Goal: Information Seeking & Learning: Check status

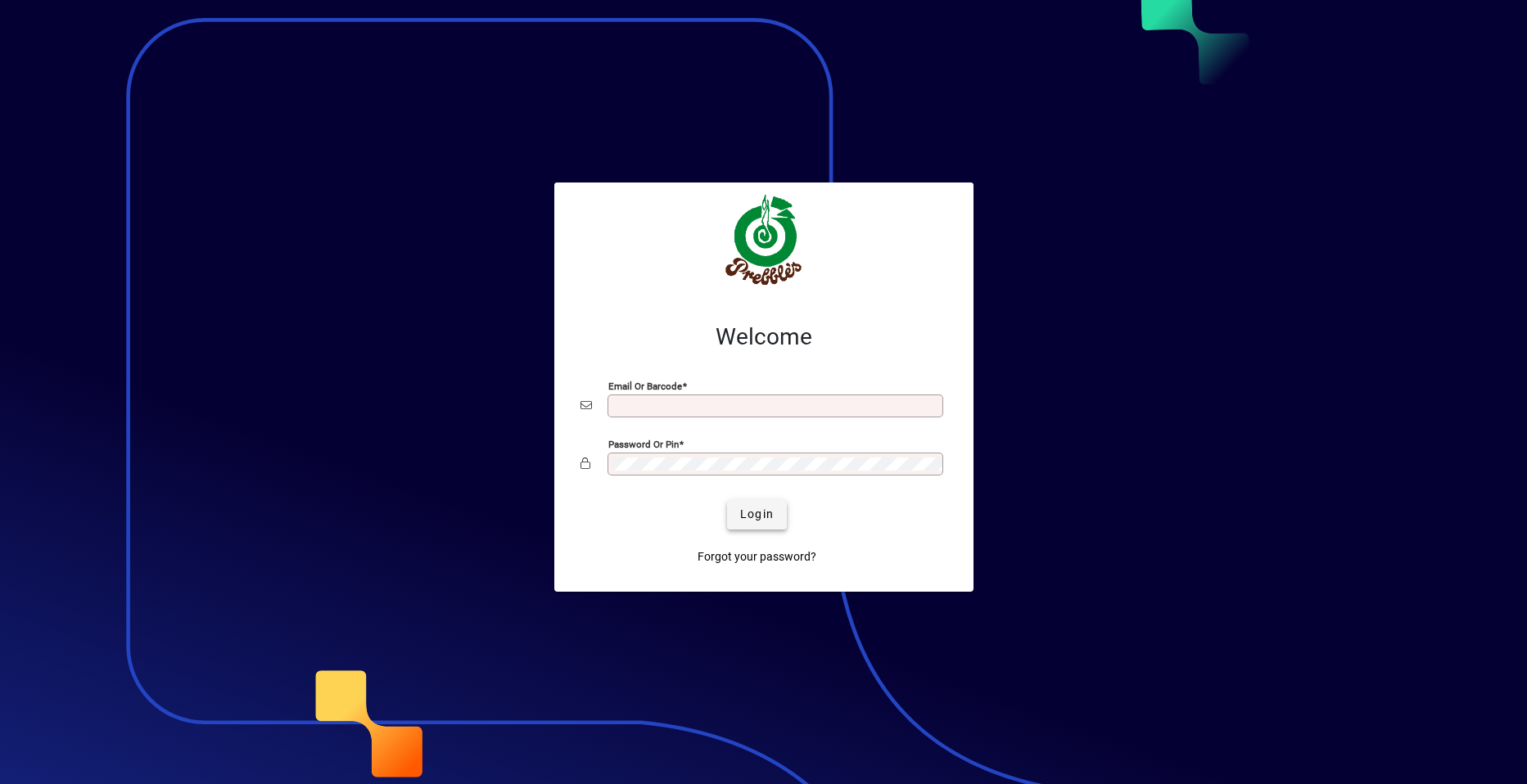
type input "**********"
click at [755, 512] on span "Login" at bounding box center [756, 514] width 33 height 17
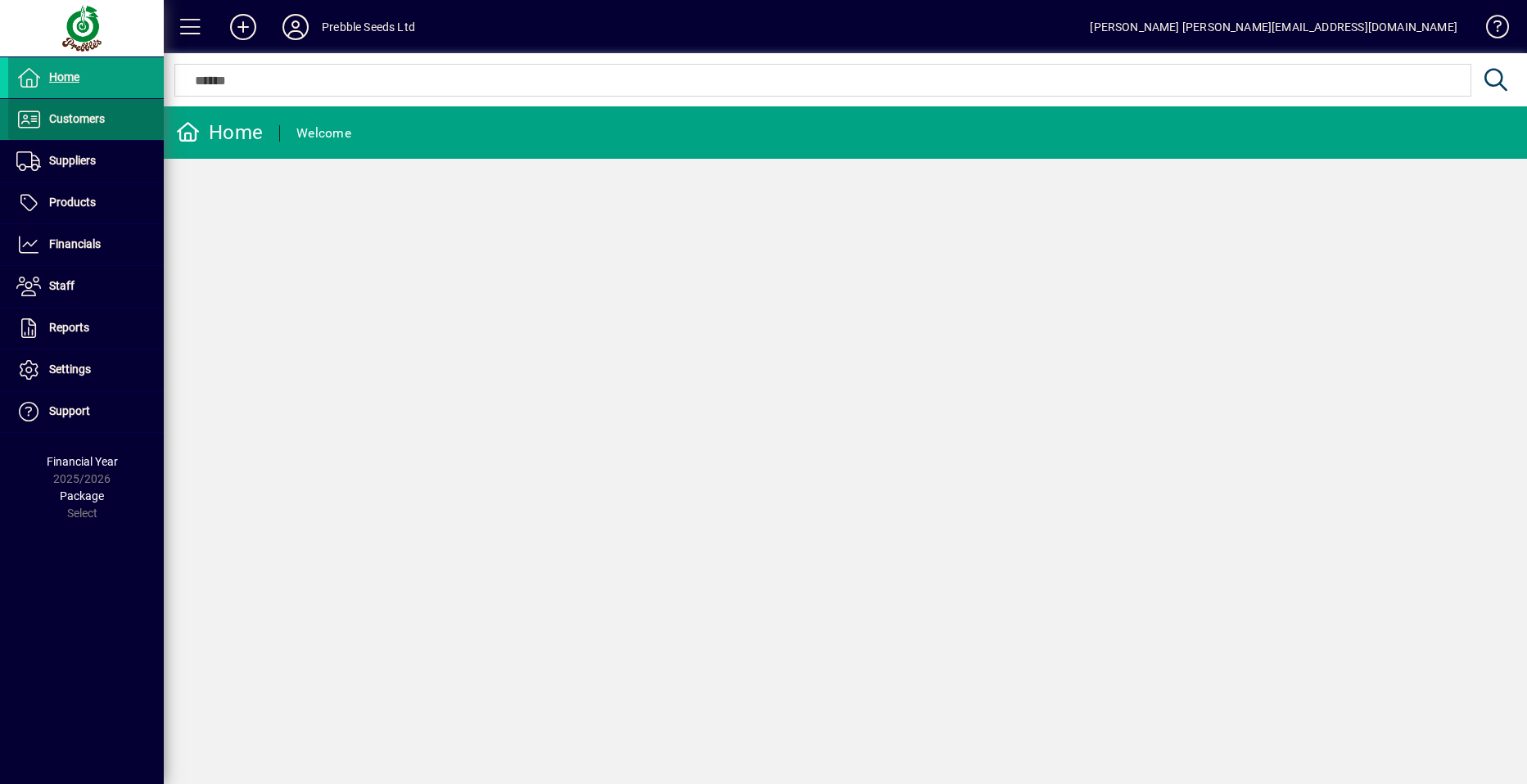
click at [124, 114] on span at bounding box center [86, 120] width 156 height 40
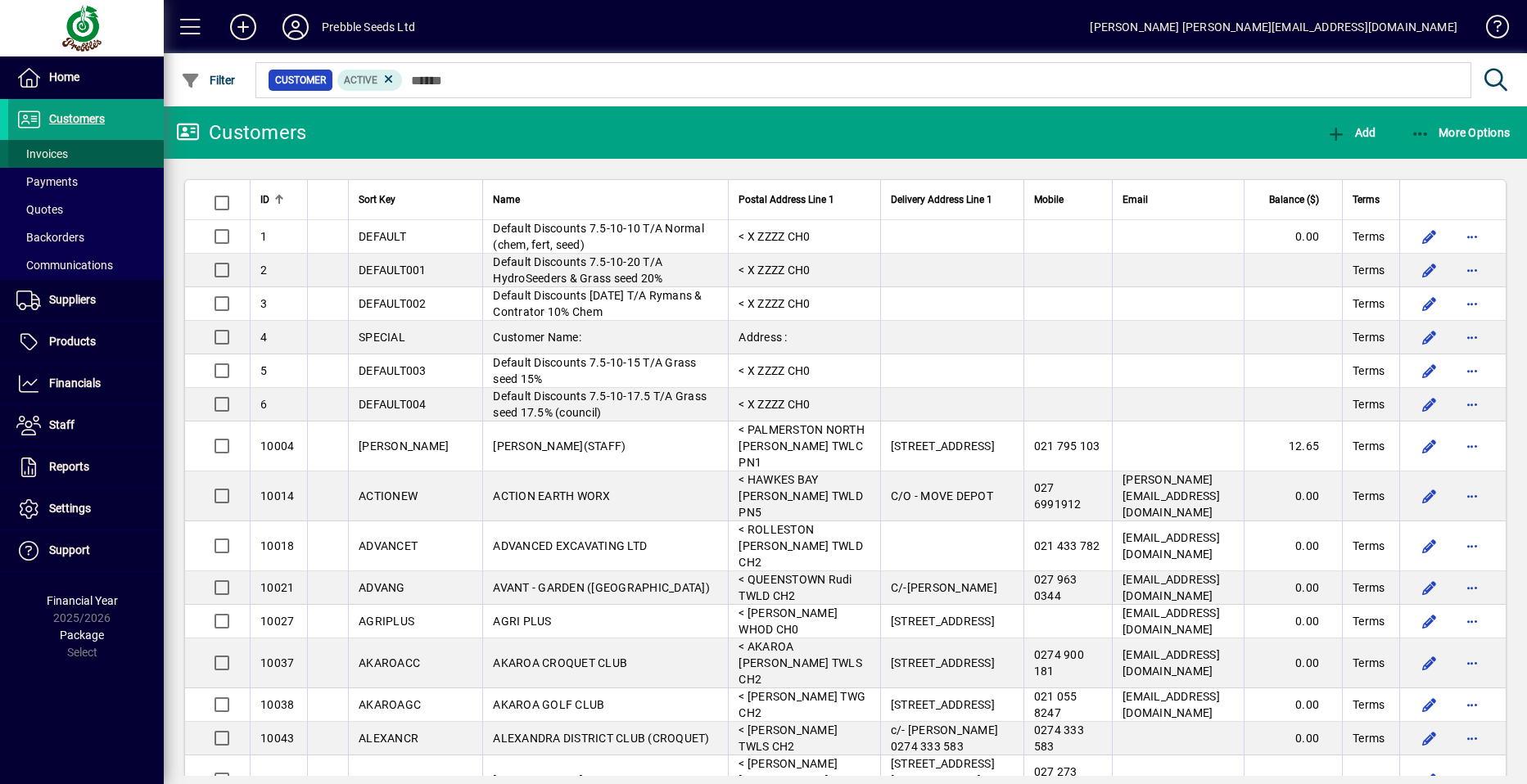
click at [49, 149] on span "Invoices" at bounding box center [41, 153] width 51 height 14
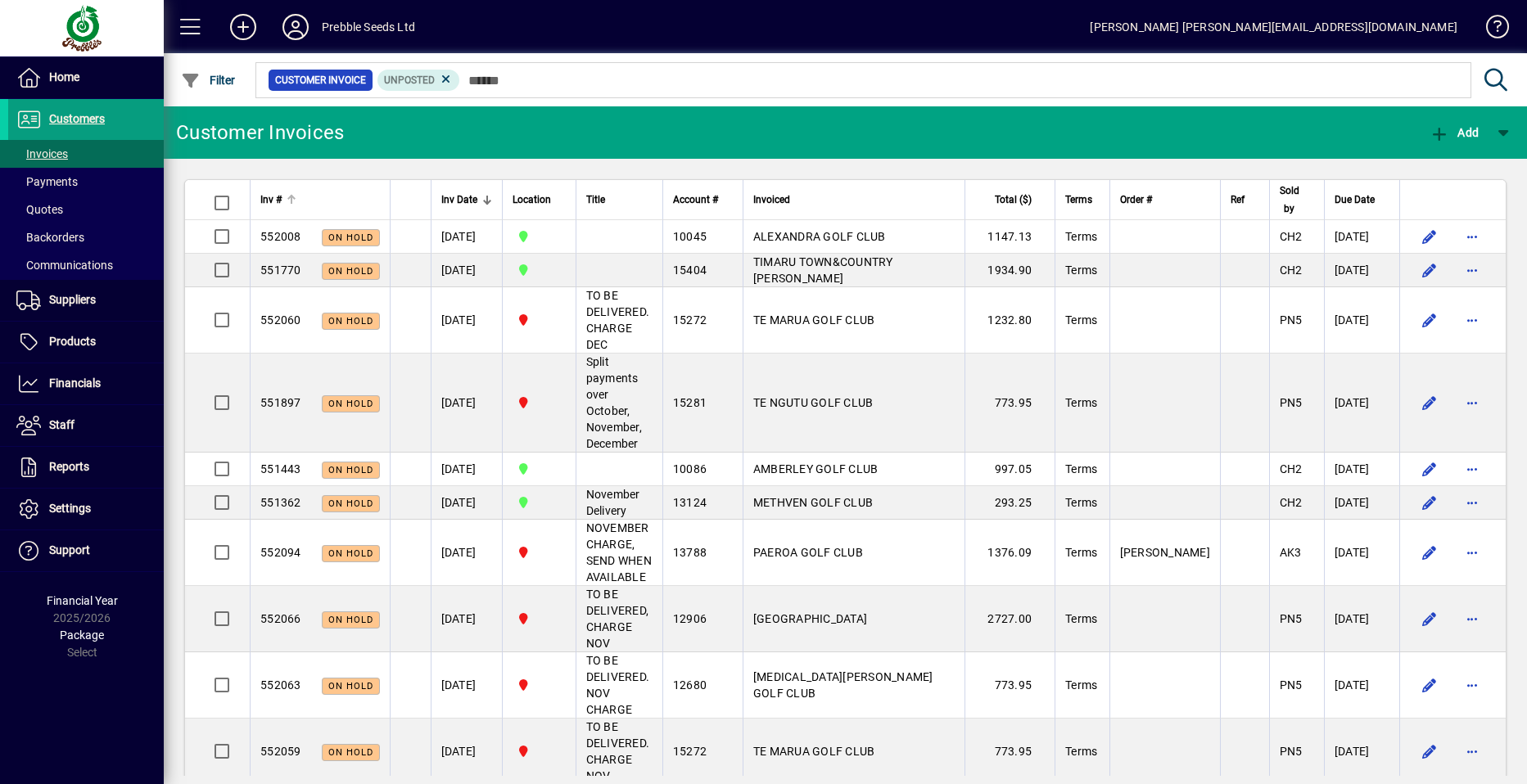
click at [268, 196] on span "Inv #" at bounding box center [271, 200] width 22 height 18
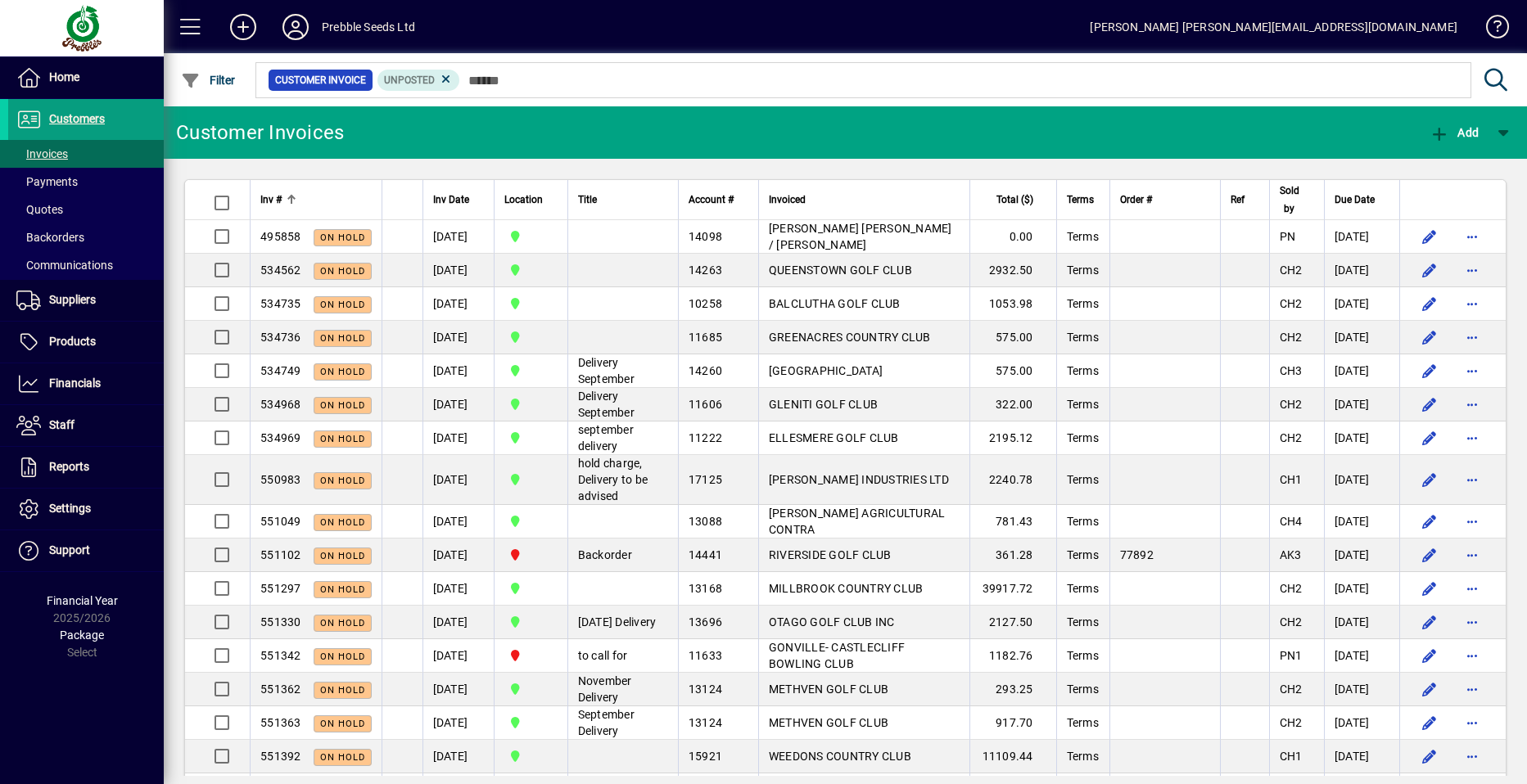
click at [268, 198] on span "Inv #" at bounding box center [271, 200] width 22 height 18
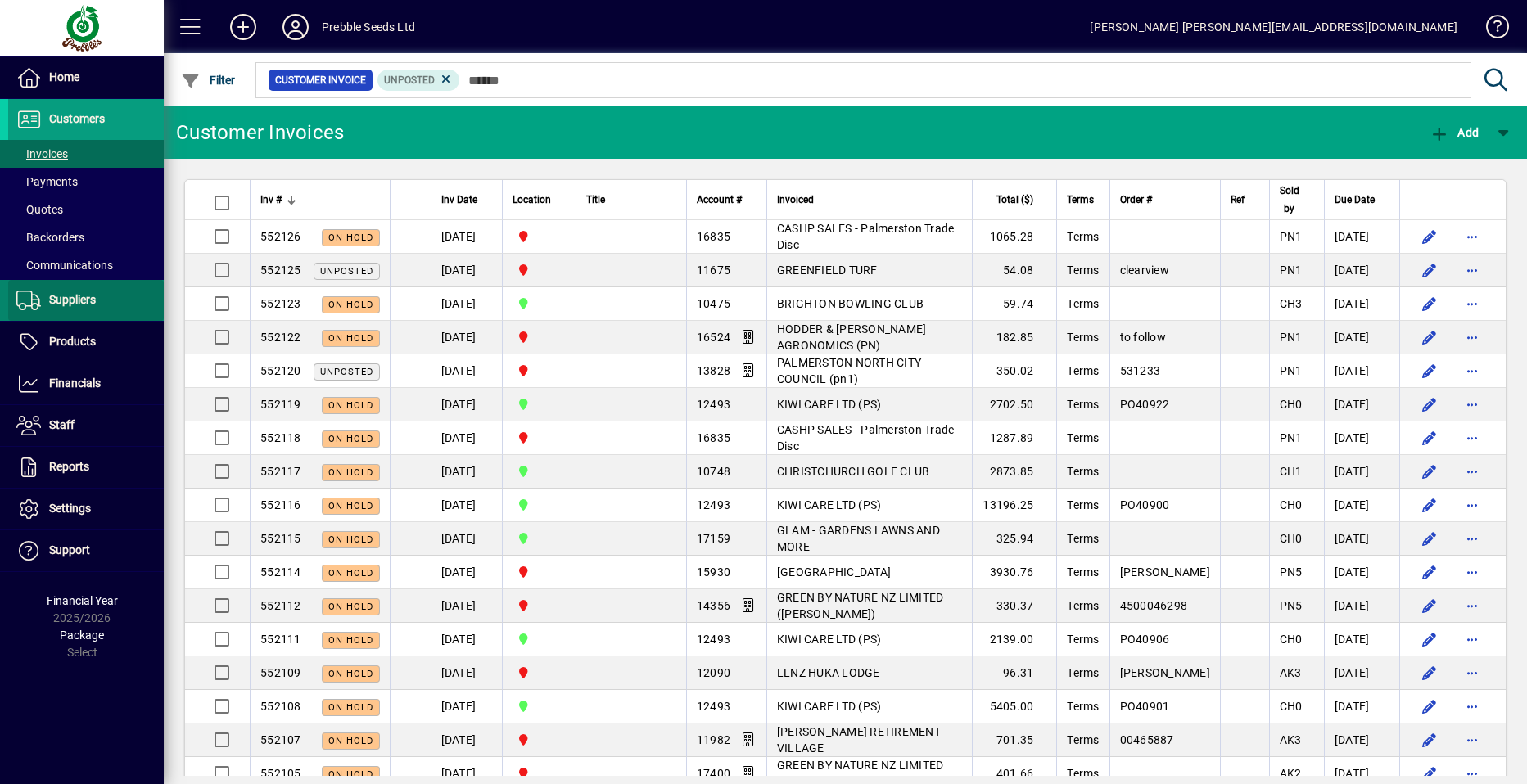
click at [97, 298] on span at bounding box center [86, 300] width 156 height 40
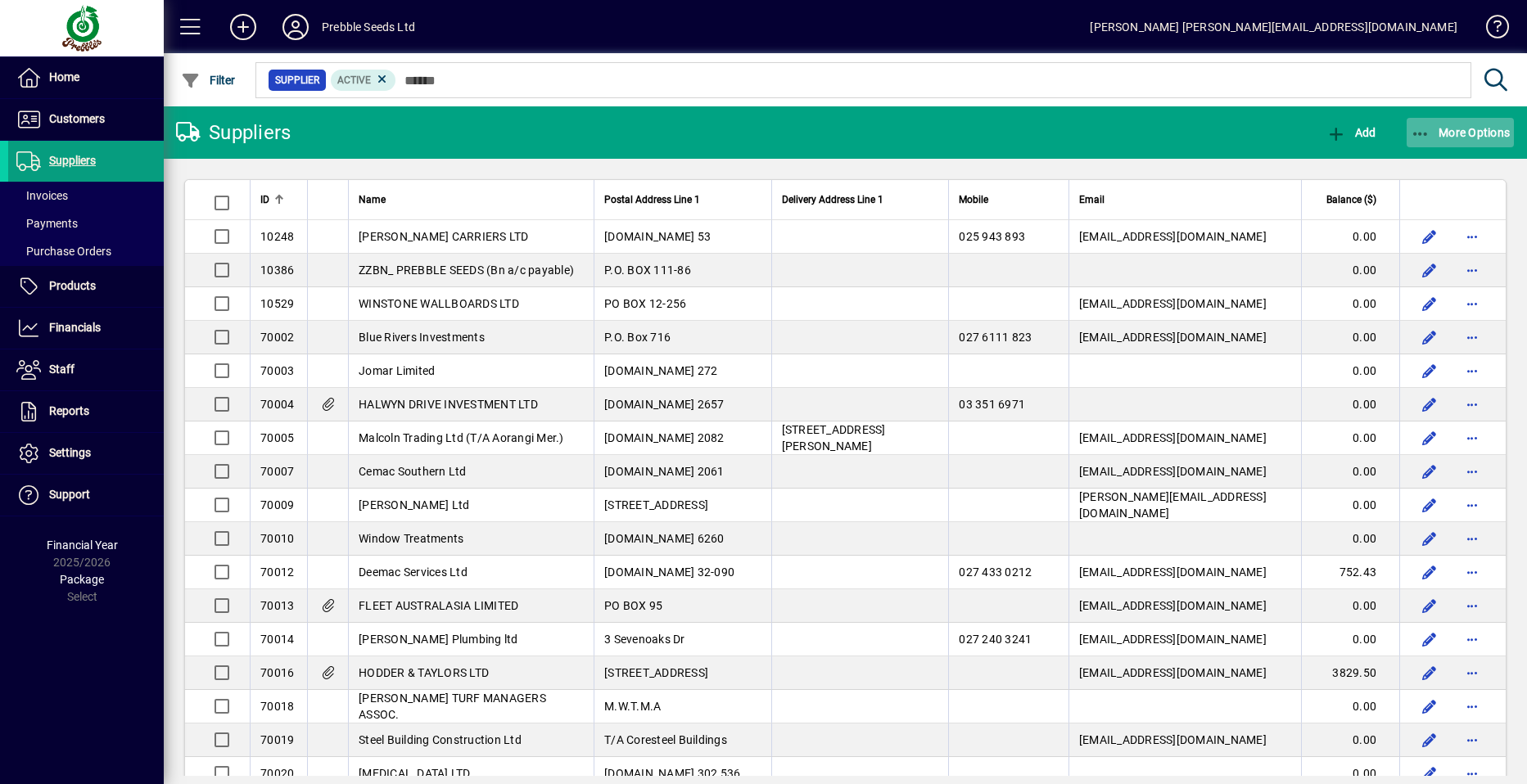
click at [1460, 129] on span "More Options" at bounding box center [1460, 132] width 100 height 14
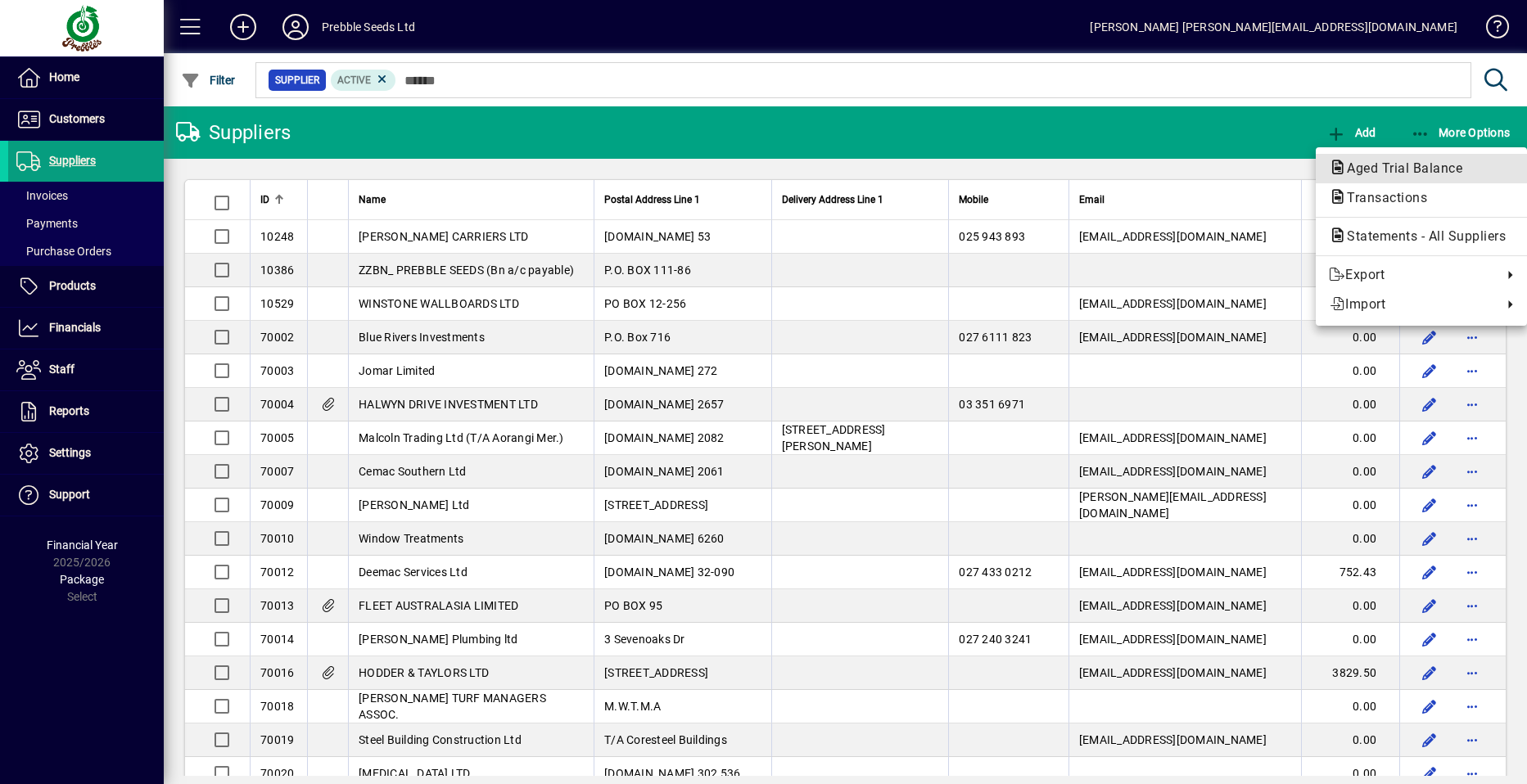
click at [1376, 166] on span "Aged Trial Balance" at bounding box center [1399, 168] width 142 height 15
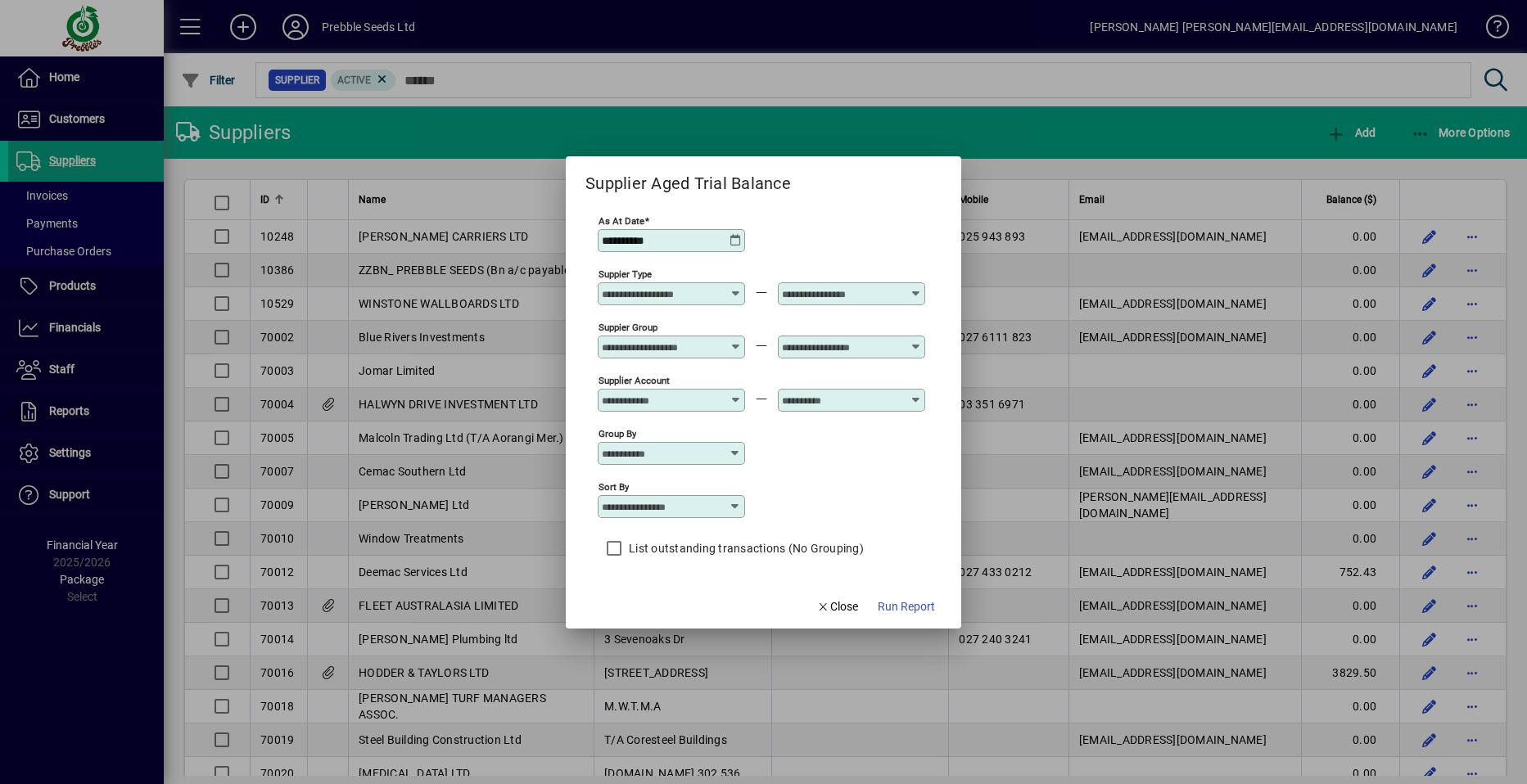
click at [735, 341] on icon at bounding box center [736, 341] width 13 height 0
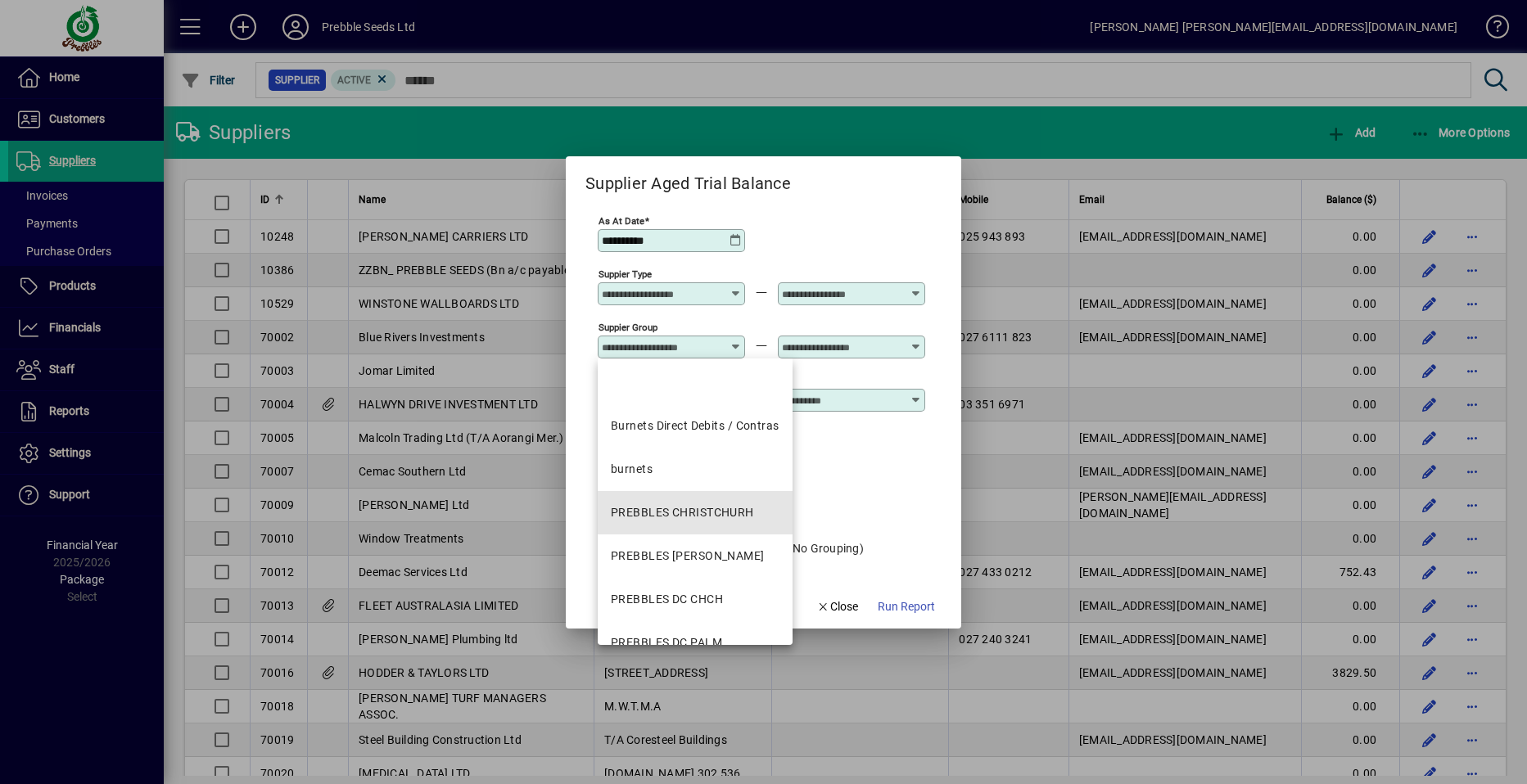
click at [659, 510] on div "PREBBLES CHRISTCHURH" at bounding box center [681, 512] width 143 height 17
type input "**********"
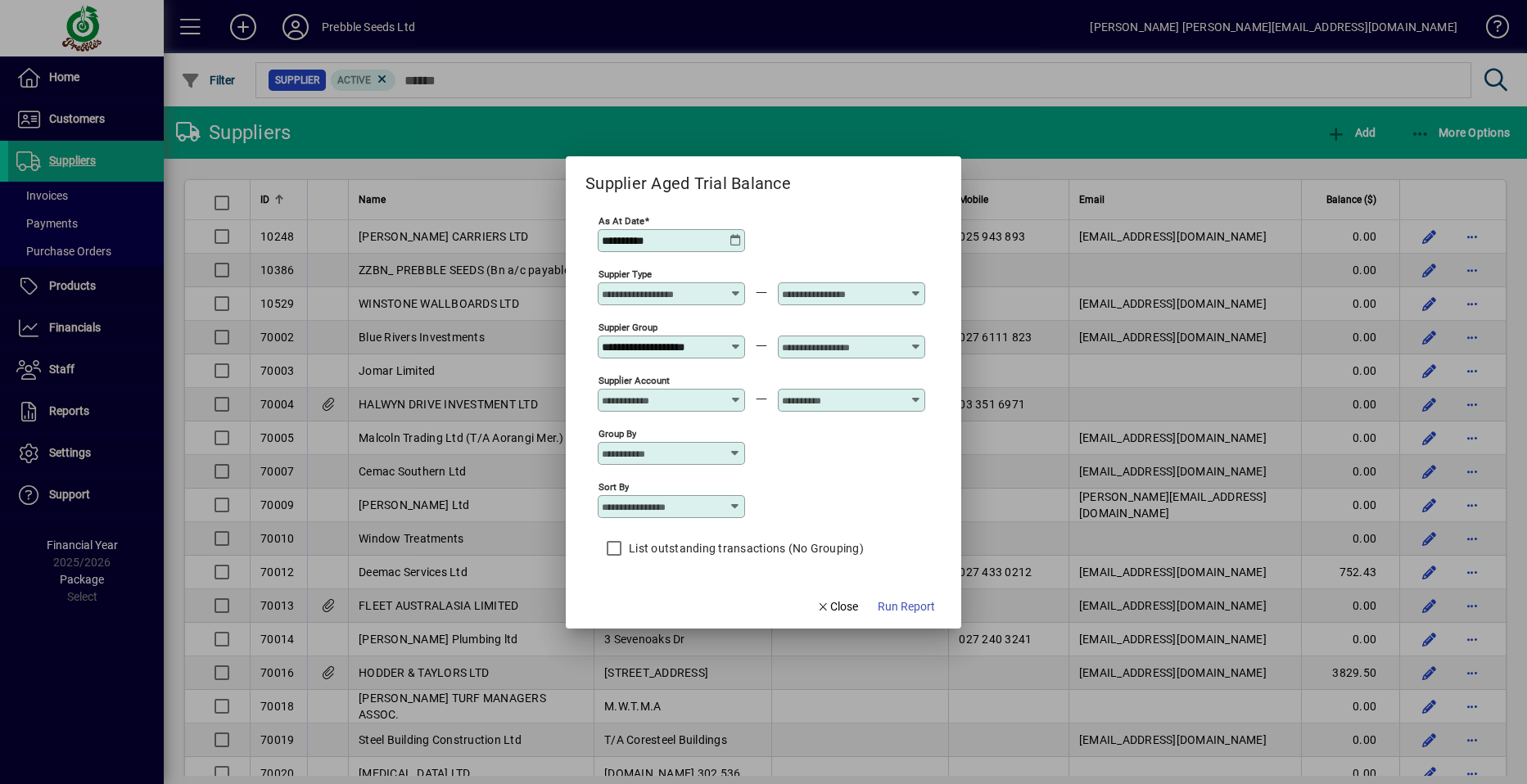
click at [916, 341] on icon at bounding box center [916, 341] width 13 height 0
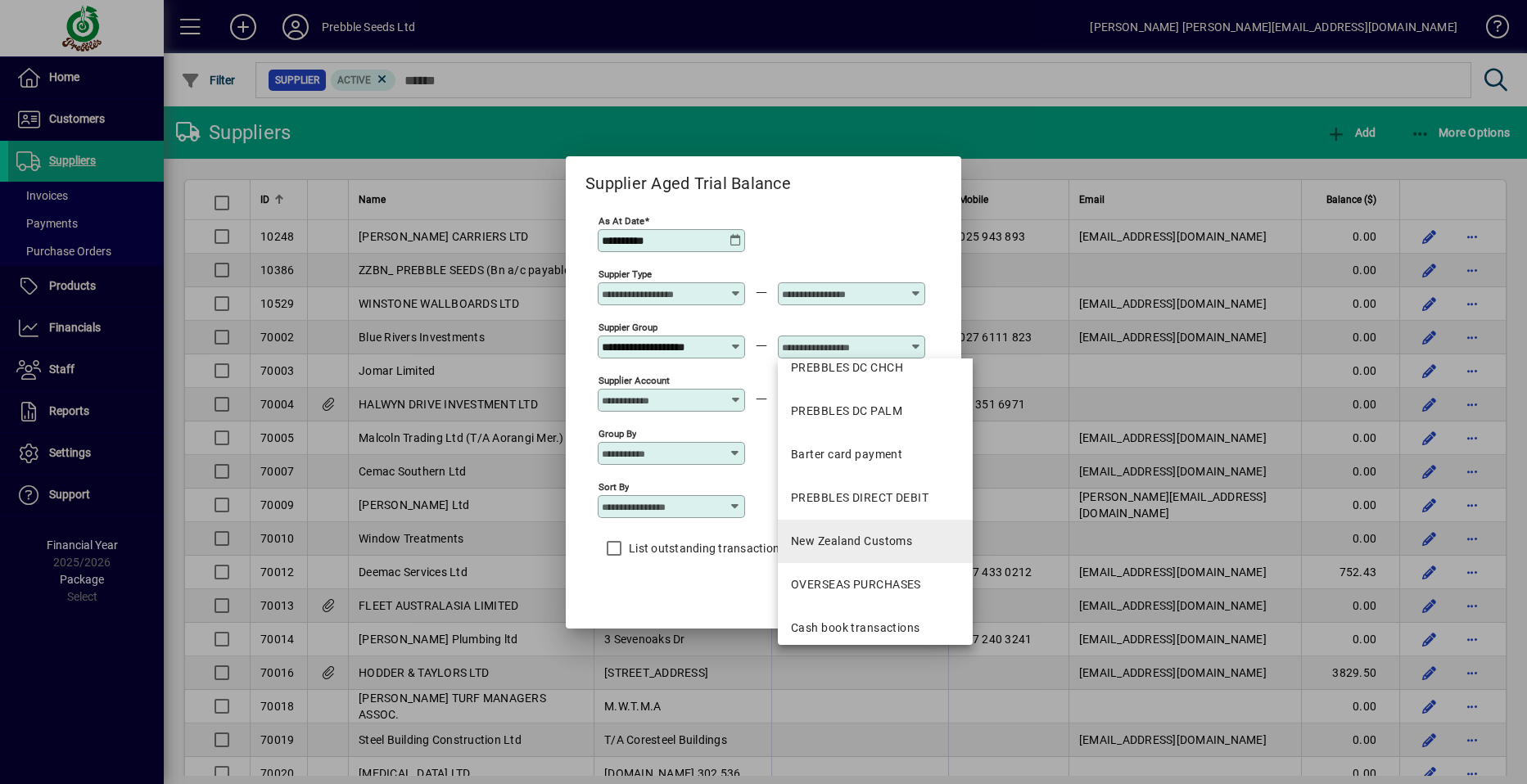
scroll to position [287, 0]
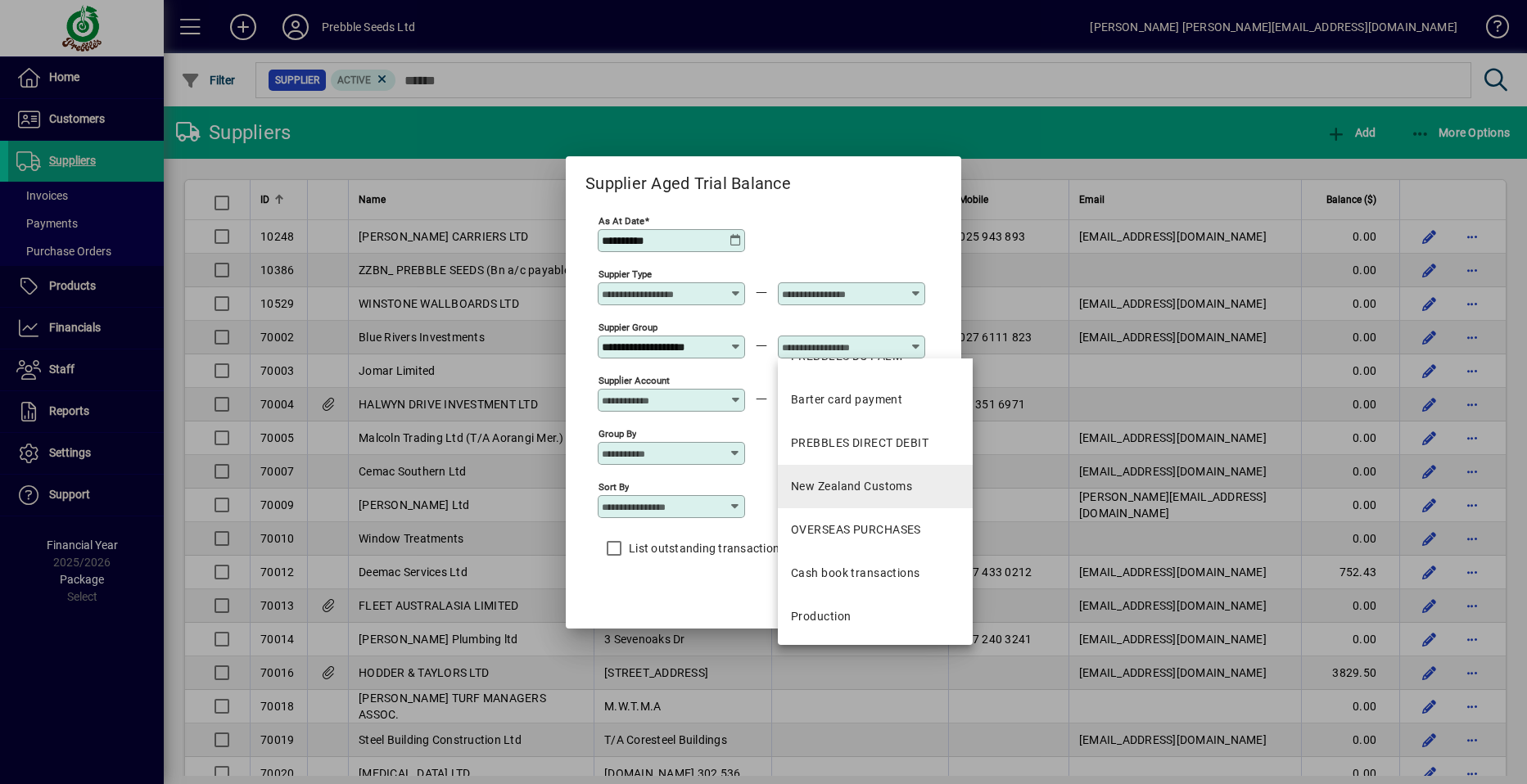
click at [854, 490] on div "New Zealand Customs" at bounding box center [851, 486] width 121 height 17
type input "**********"
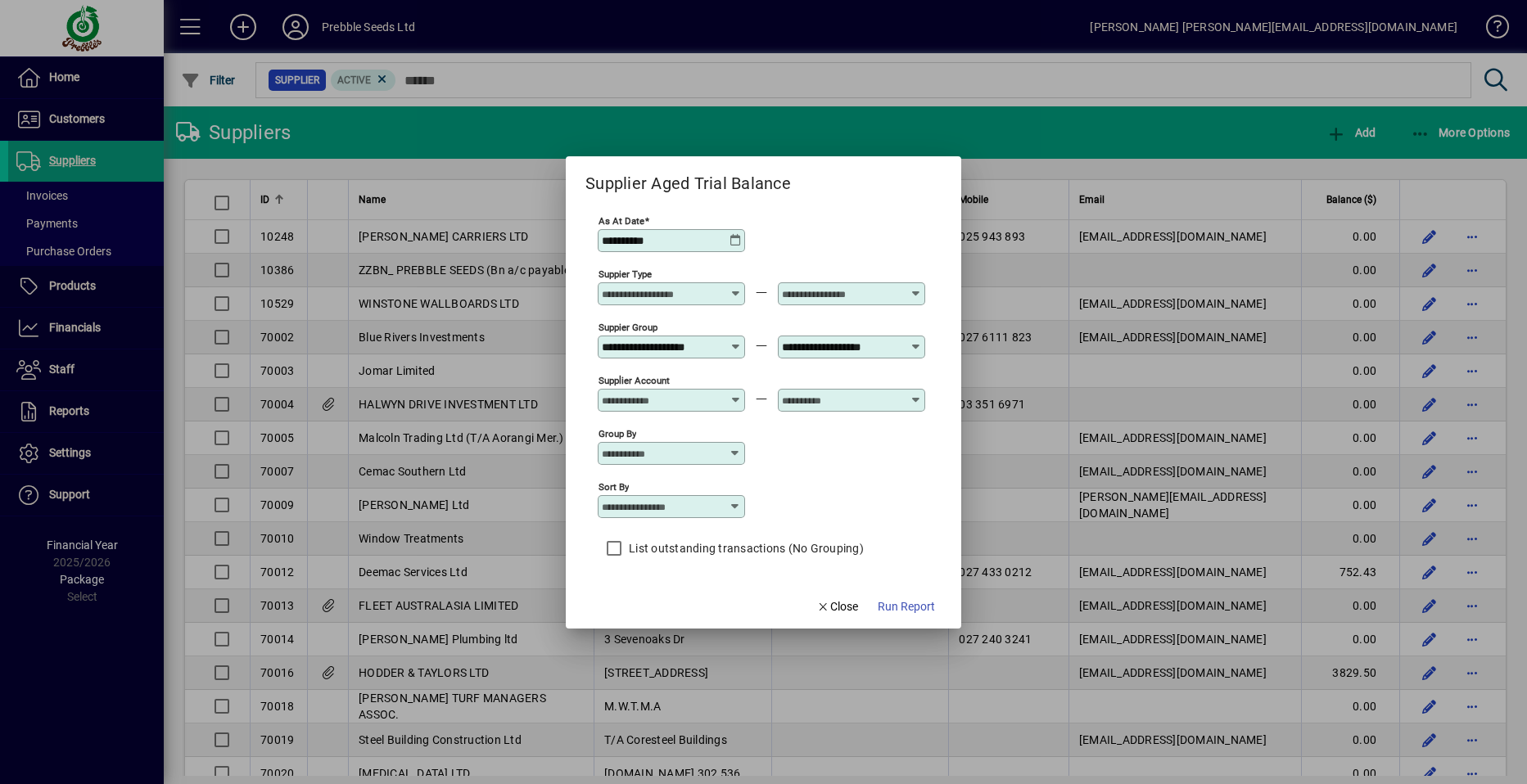
click at [736, 510] on icon at bounding box center [735, 506] width 14 height 14
click at [654, 606] on div "Supplier Name" at bounding box center [649, 606] width 78 height 17
type input "**********"
click at [901, 601] on span "Run Report" at bounding box center [906, 606] width 58 height 17
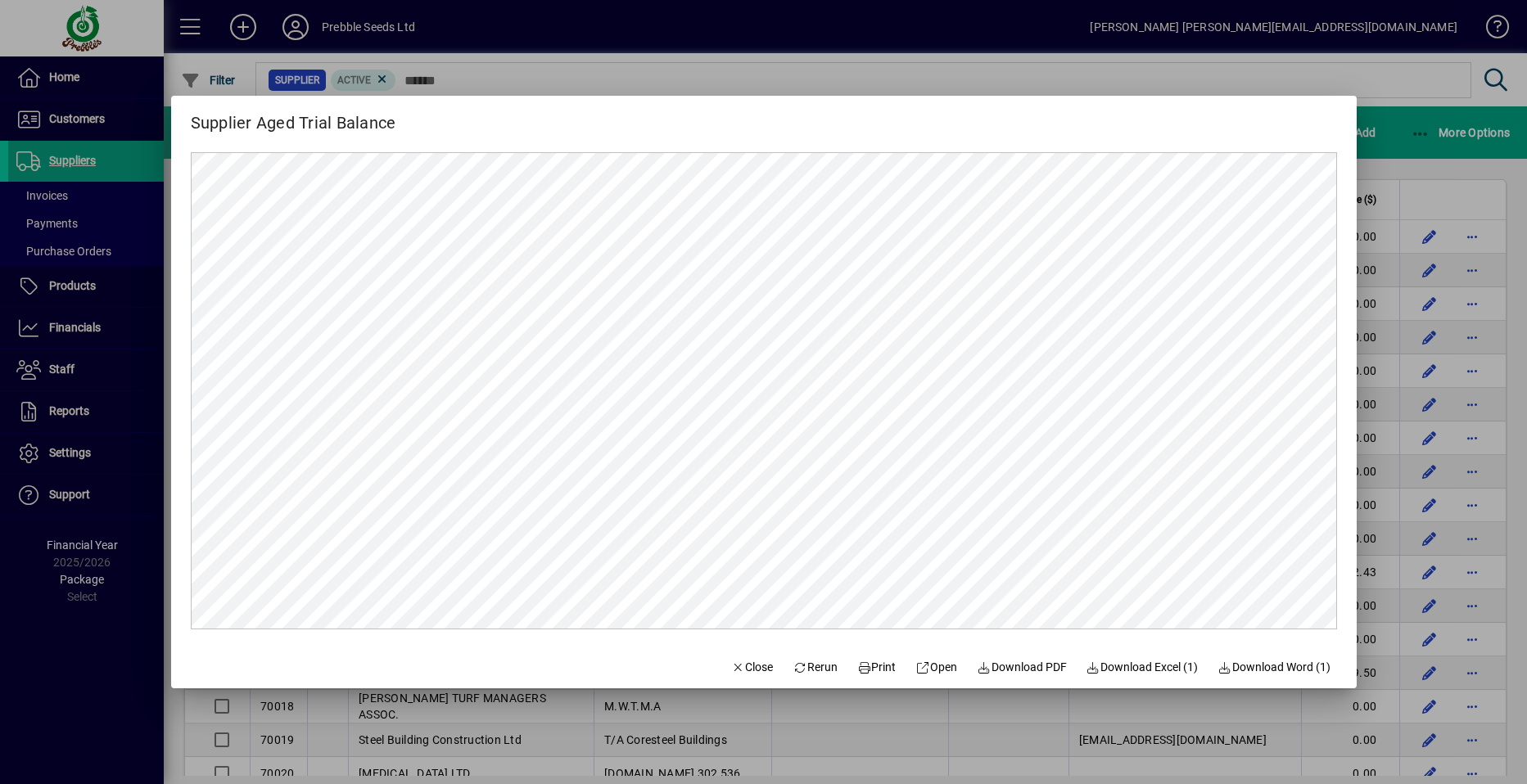
scroll to position [0, 0]
click at [740, 664] on span "Close" at bounding box center [752, 667] width 42 height 17
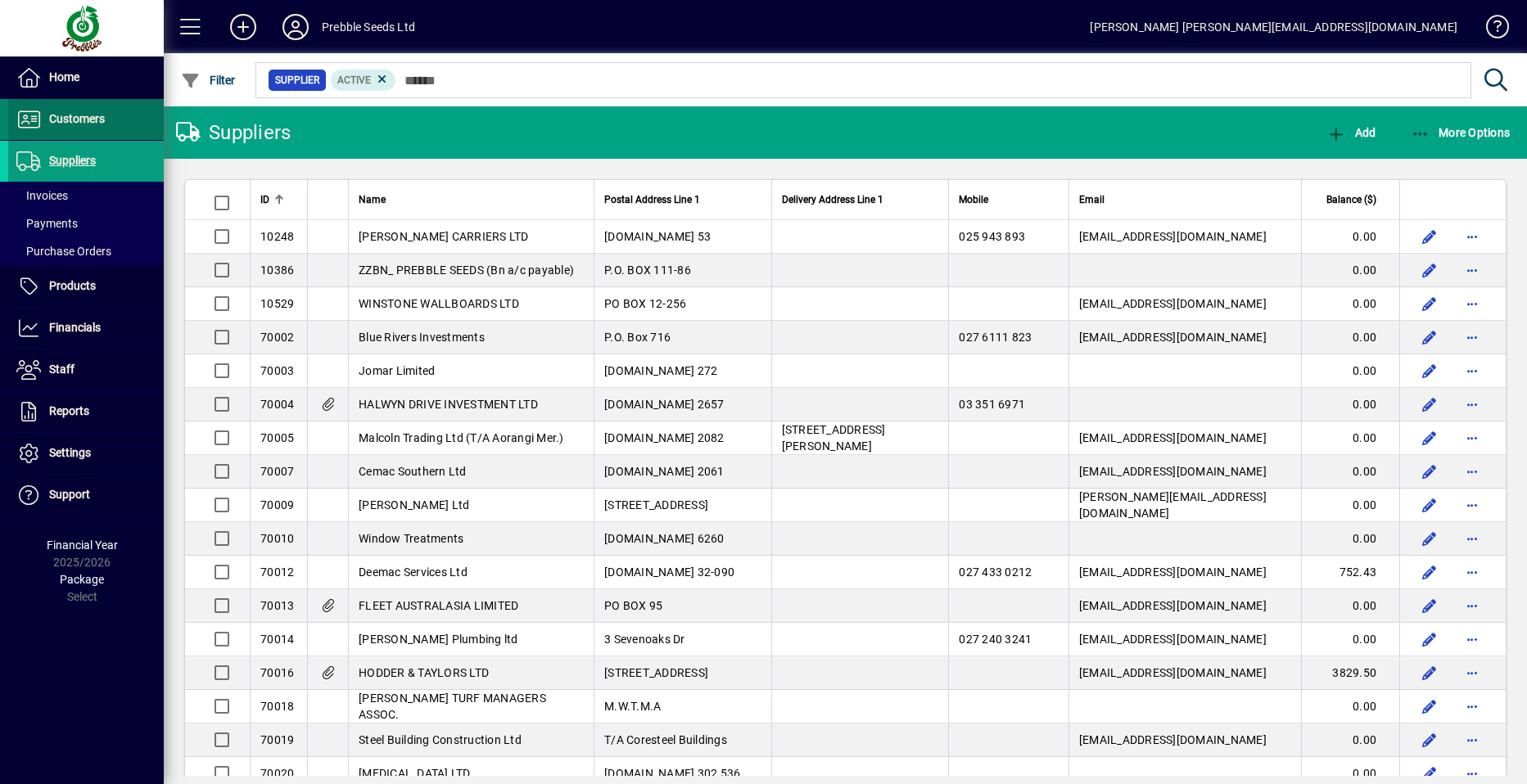
click at [92, 124] on span "Customers" at bounding box center [77, 118] width 56 height 14
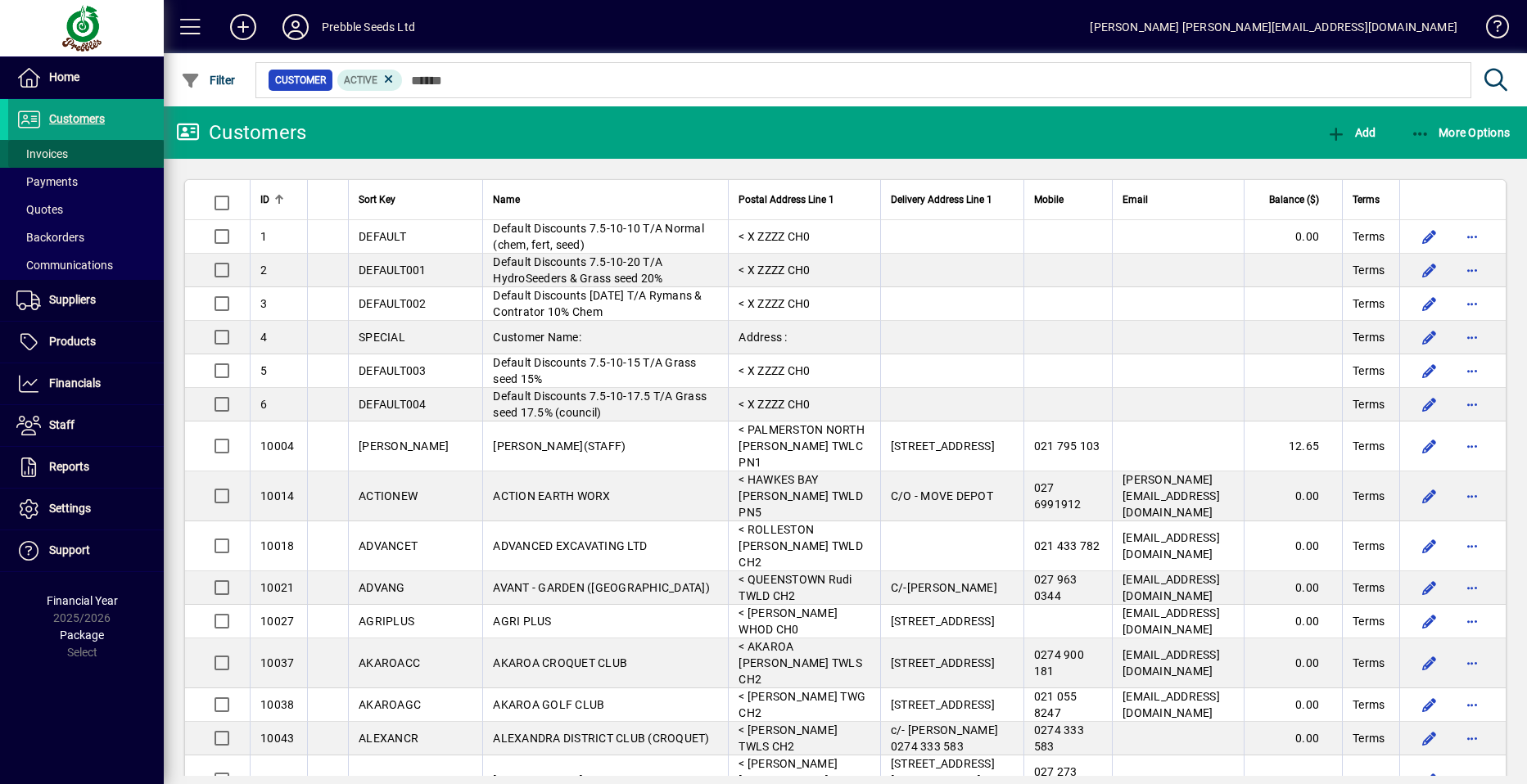
click at [93, 150] on span at bounding box center [86, 154] width 156 height 40
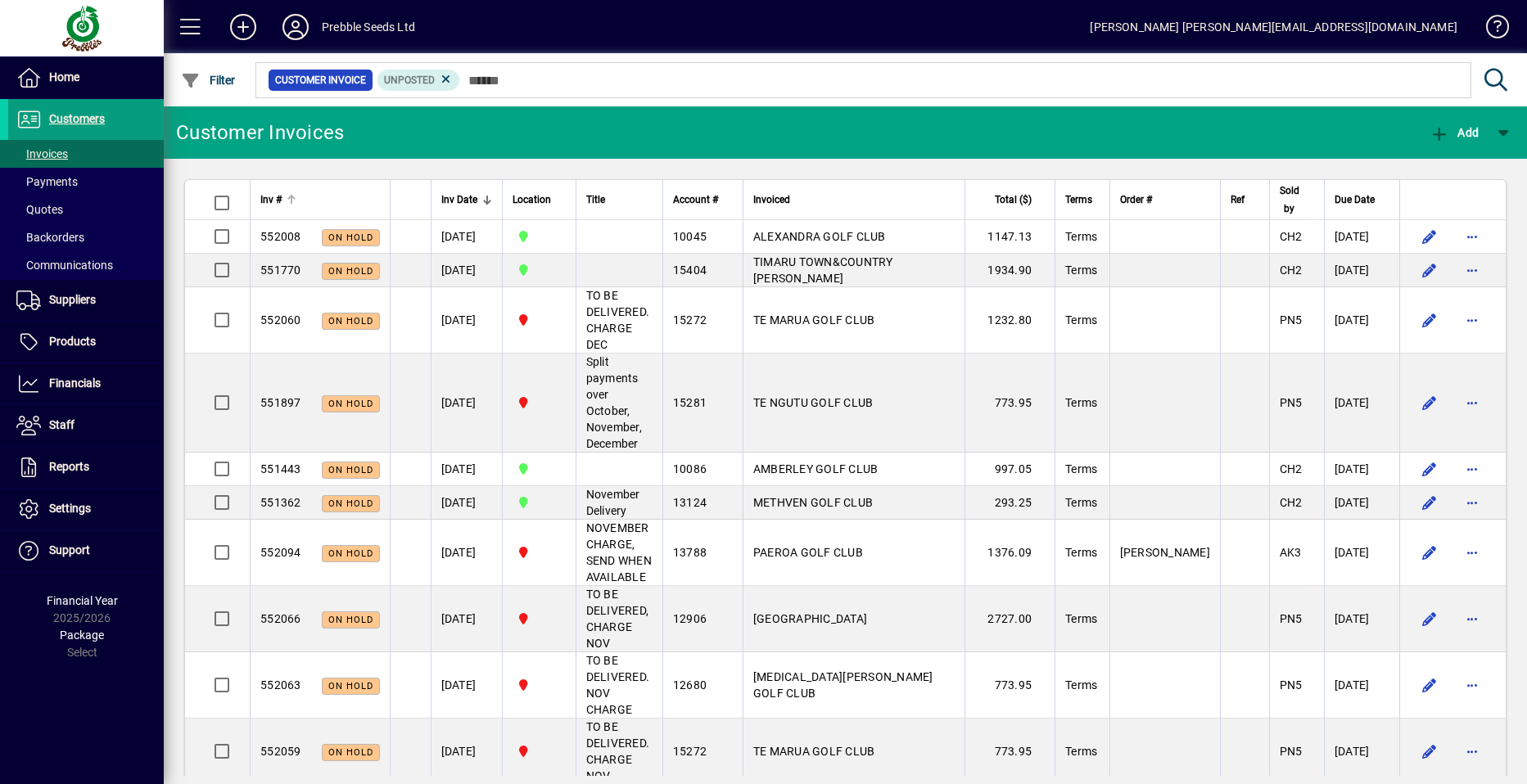
click at [273, 193] on span "Inv #" at bounding box center [271, 200] width 22 height 18
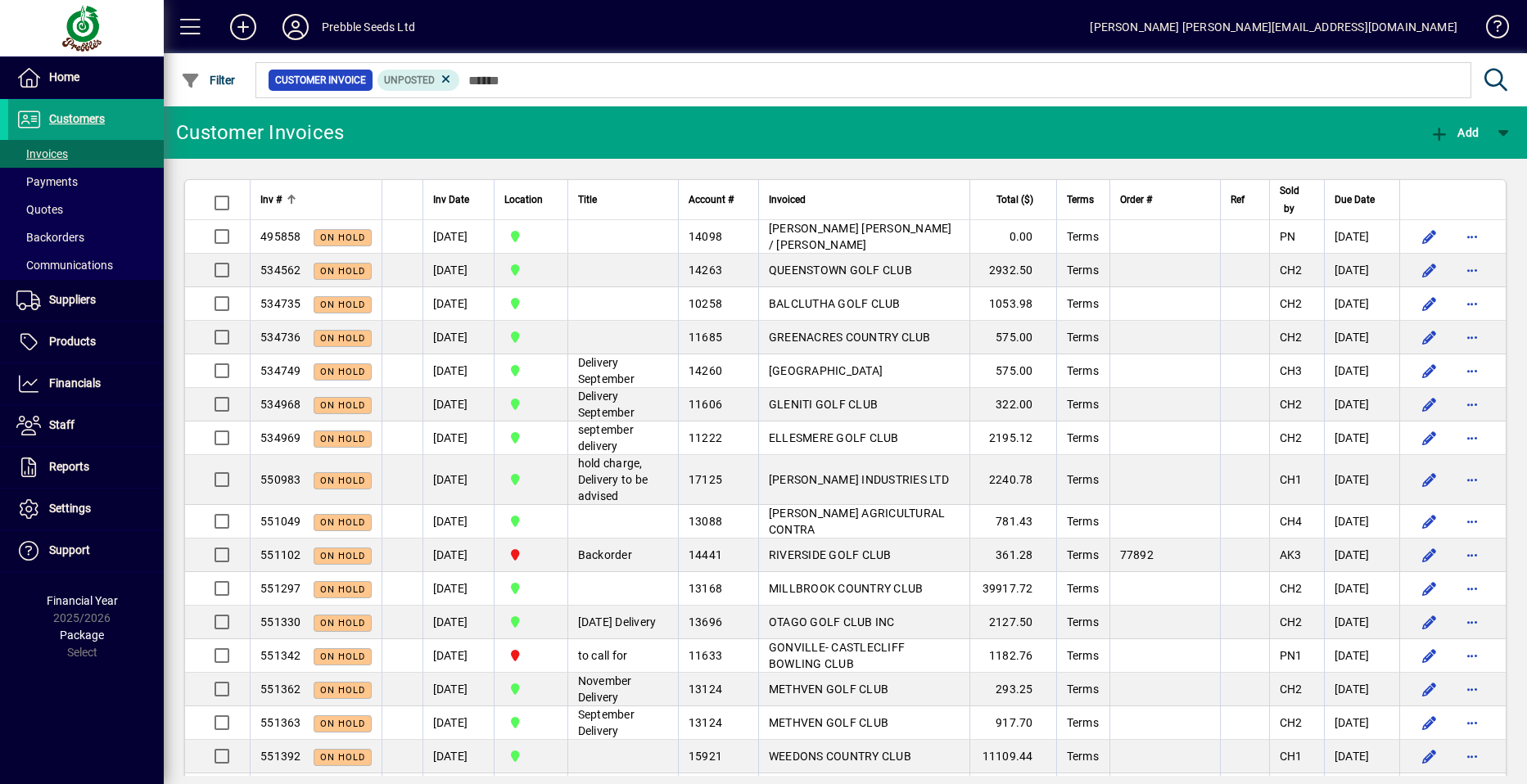
click at [273, 200] on span "Inv #" at bounding box center [271, 200] width 22 height 18
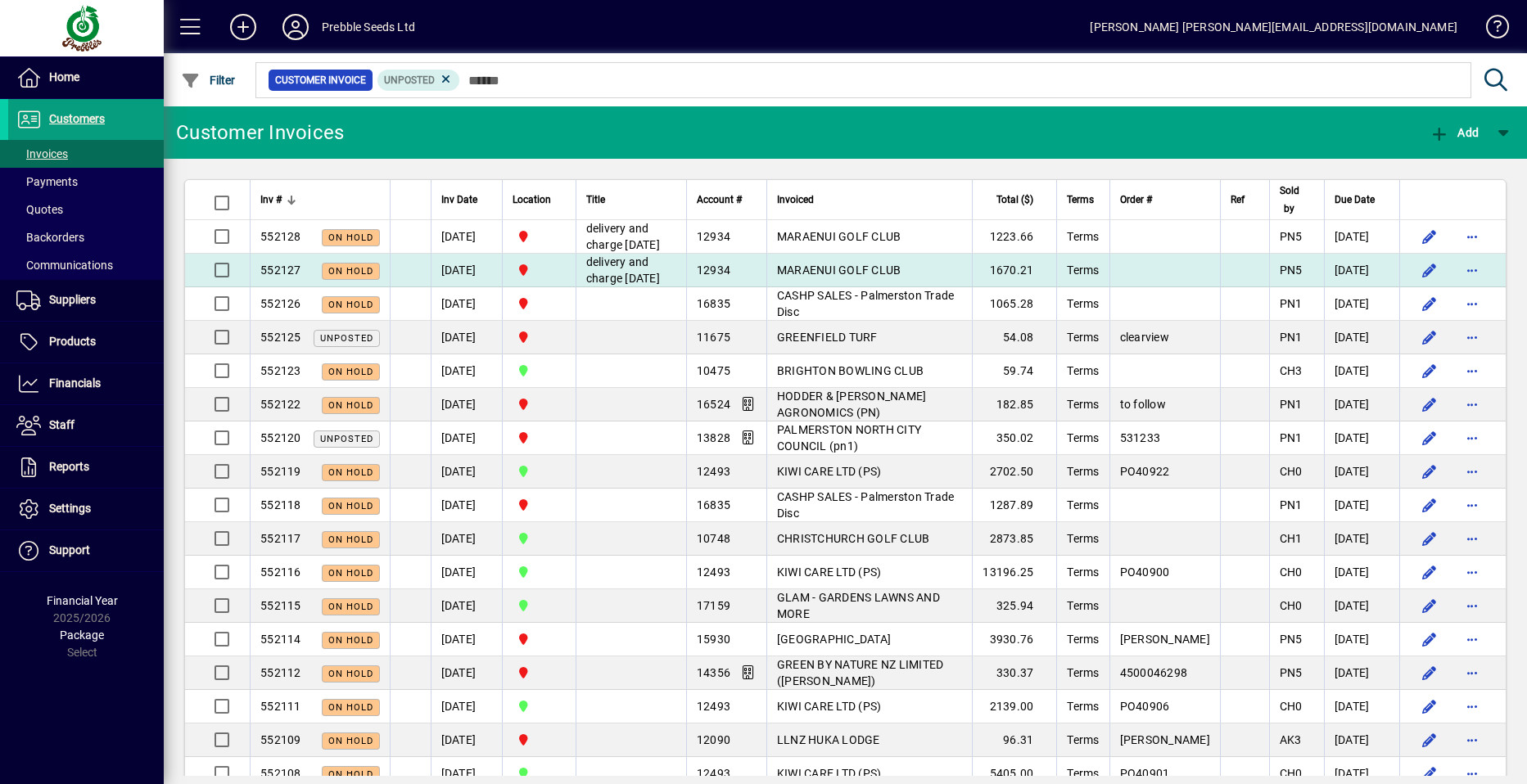
click at [824, 277] on span "MARAENUI GOLF CLUB" at bounding box center [839, 269] width 124 height 14
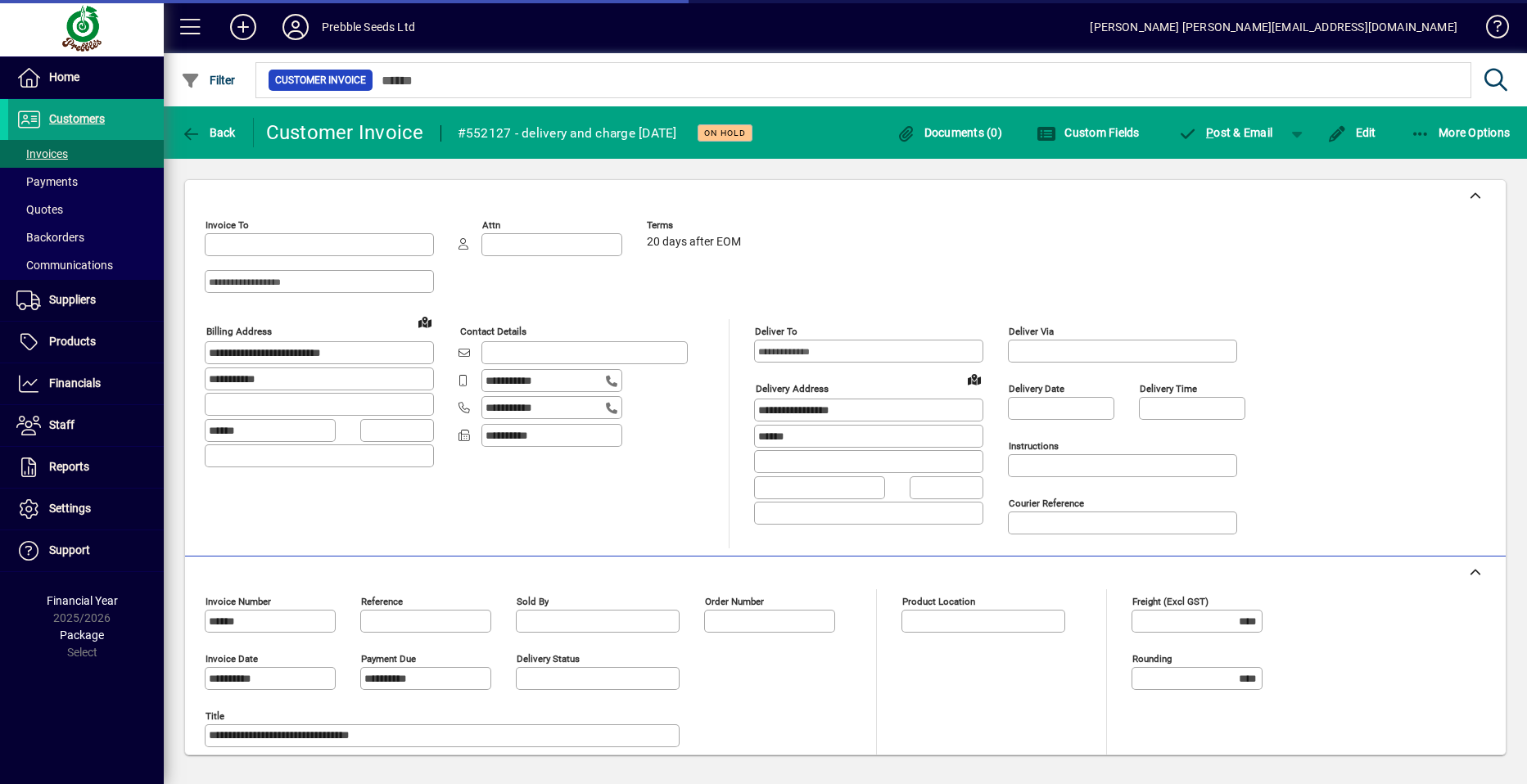
type input "**********"
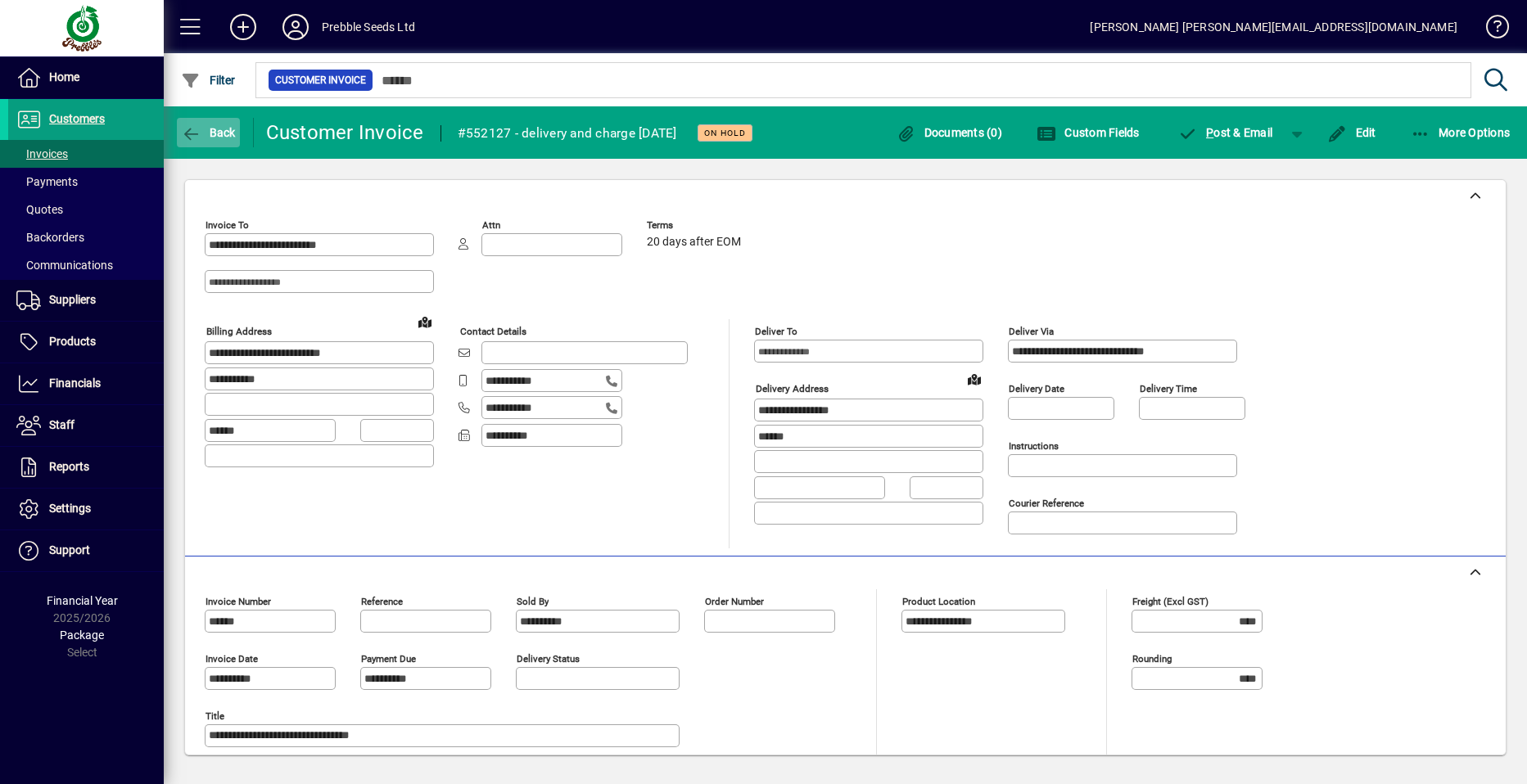
click at [221, 129] on span "Back" at bounding box center [208, 132] width 55 height 14
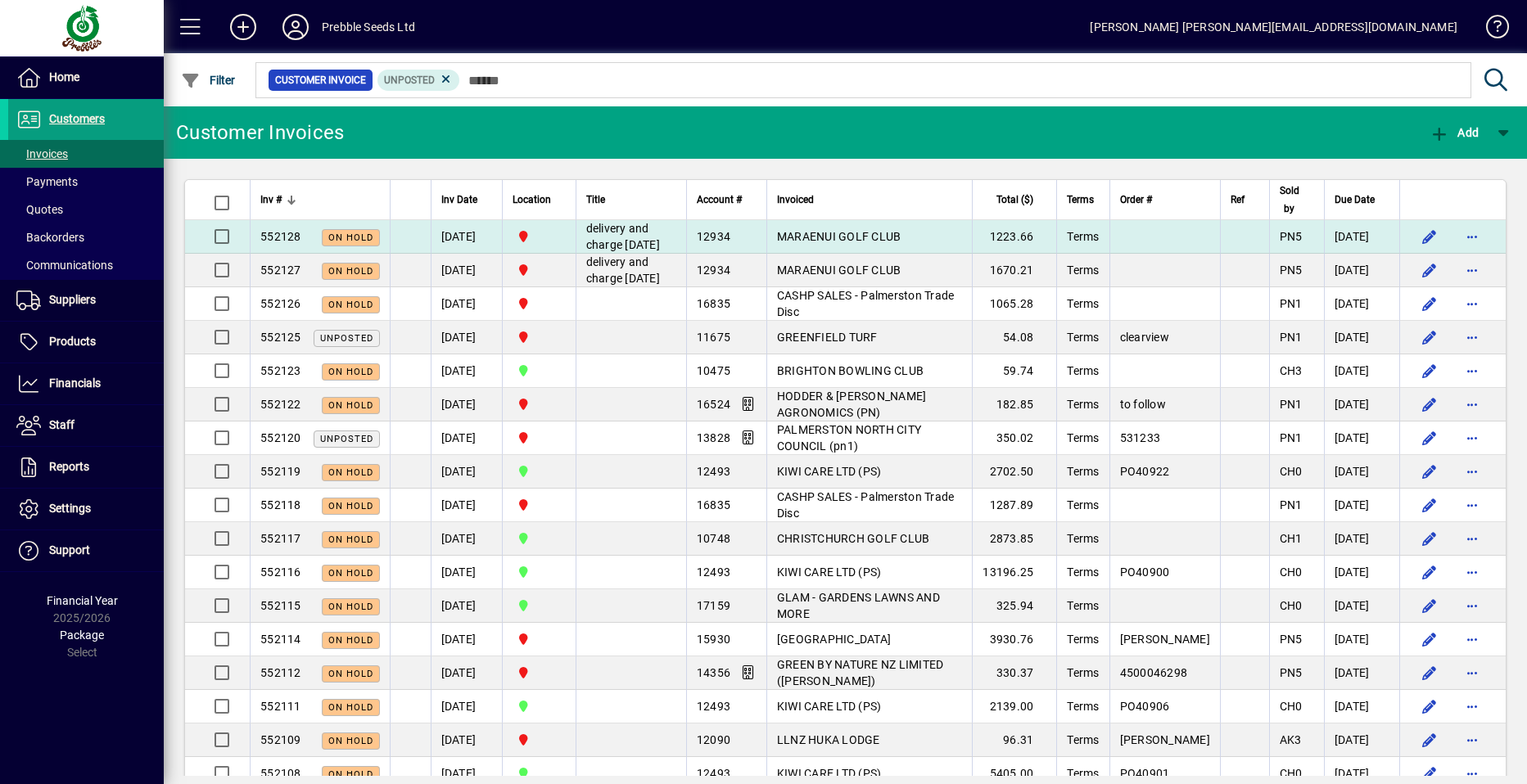
click at [828, 243] on span "MARAENUI GOLF CLUB" at bounding box center [839, 236] width 124 height 14
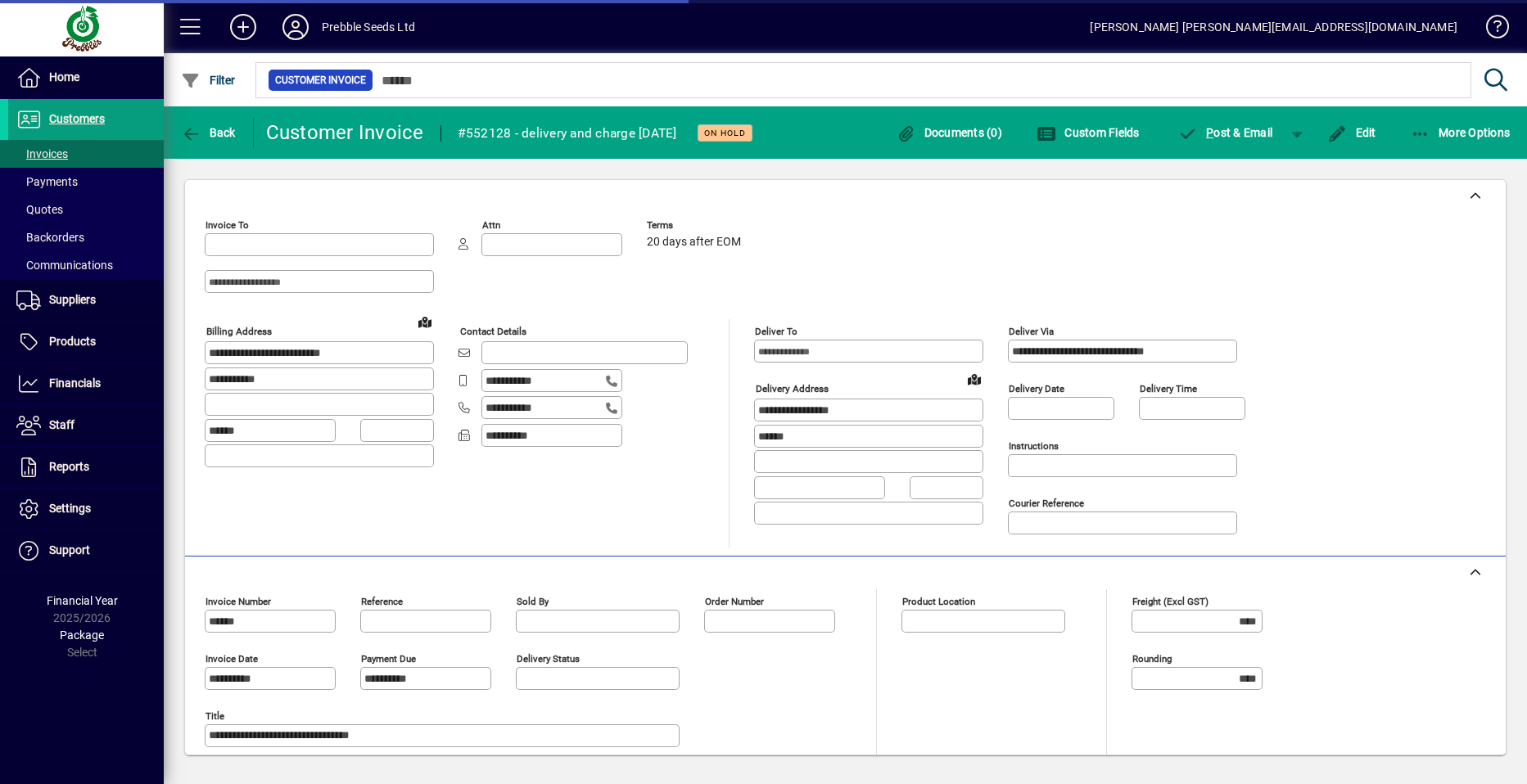
type input "**********"
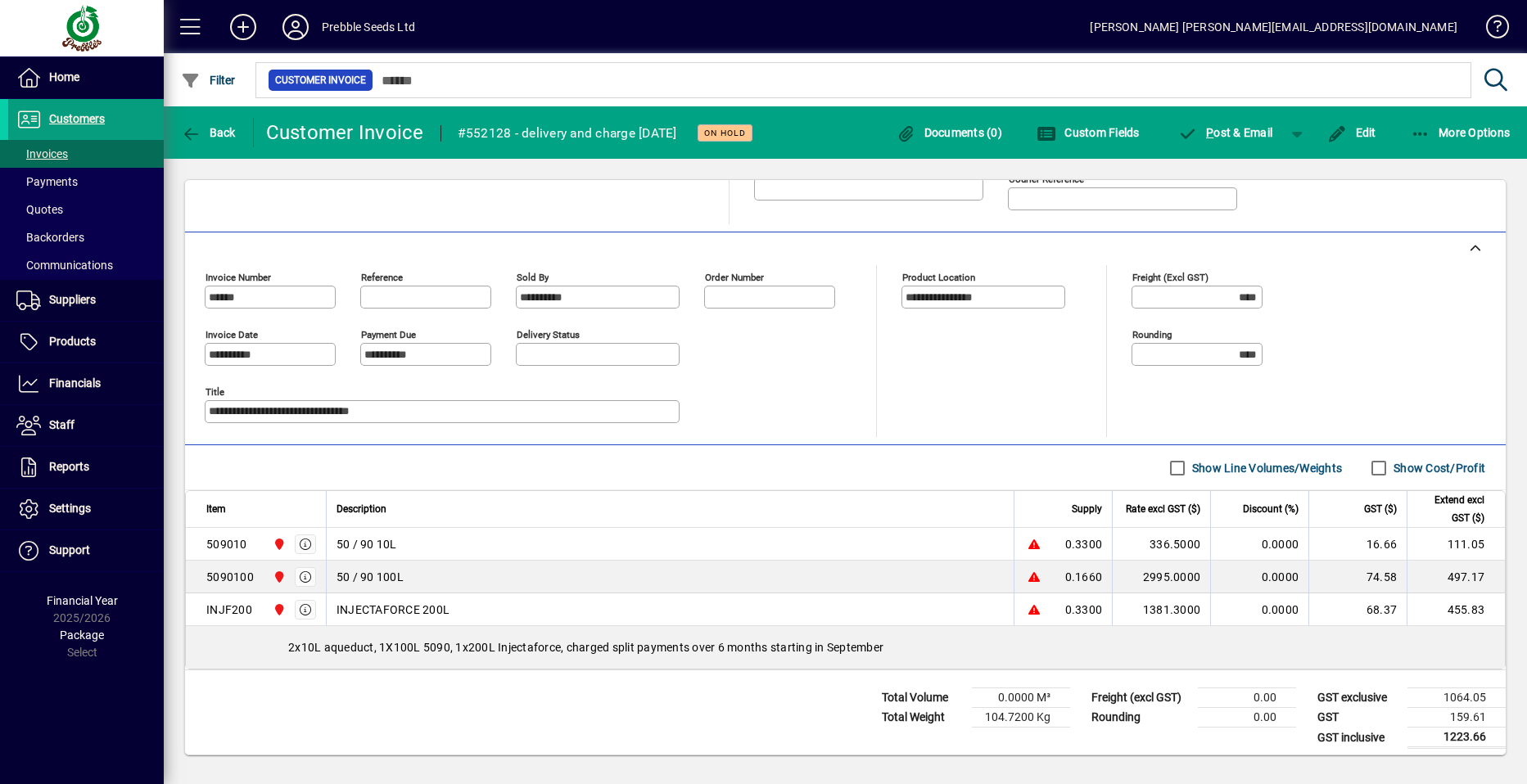
scroll to position [332, 0]
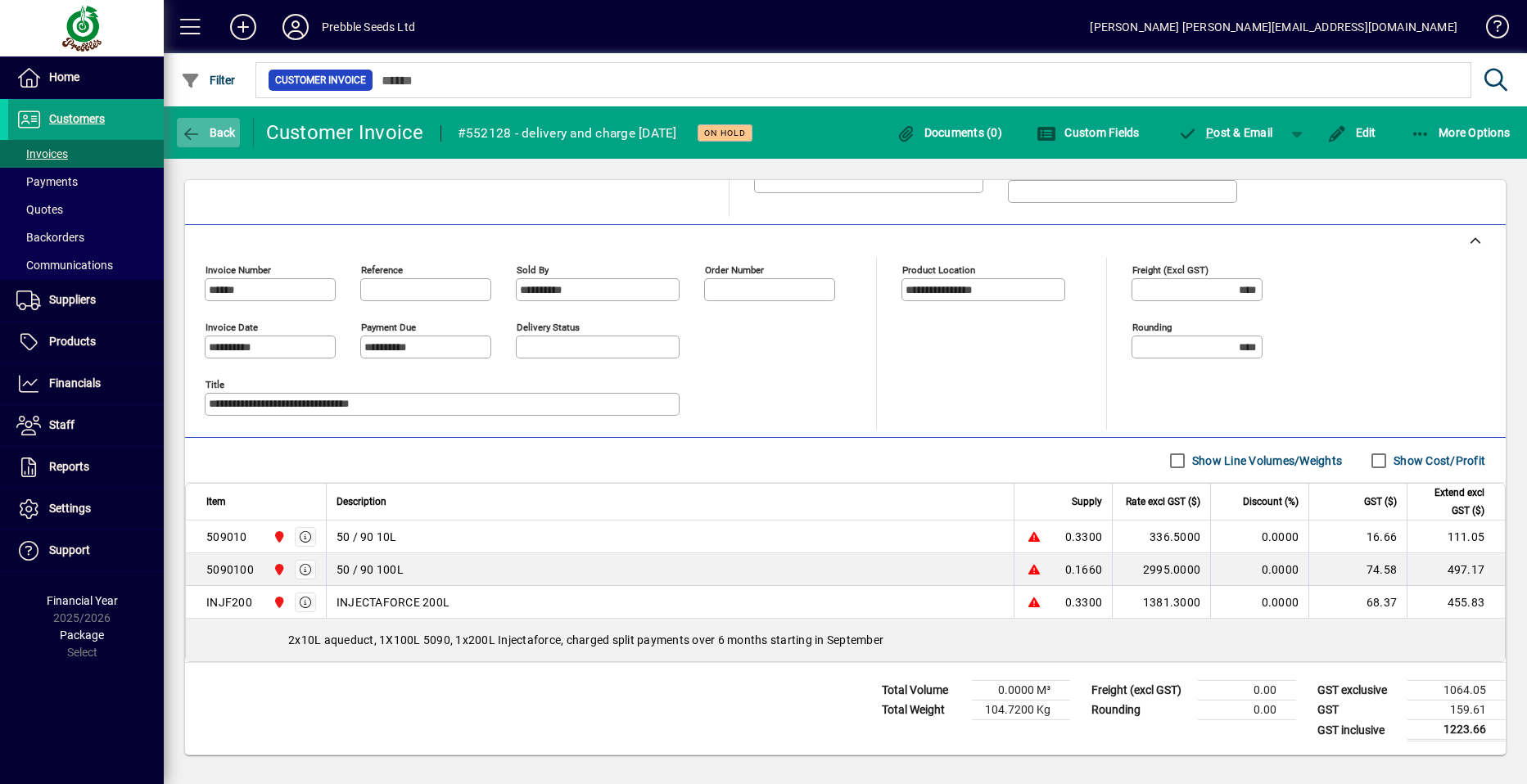
click at [209, 131] on span "Back" at bounding box center [208, 132] width 55 height 14
